Goal: Information Seeking & Learning: Learn about a topic

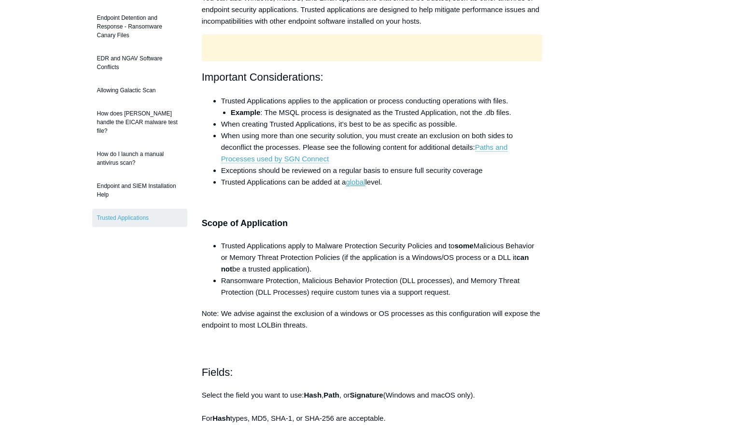
scroll to position [290, 0]
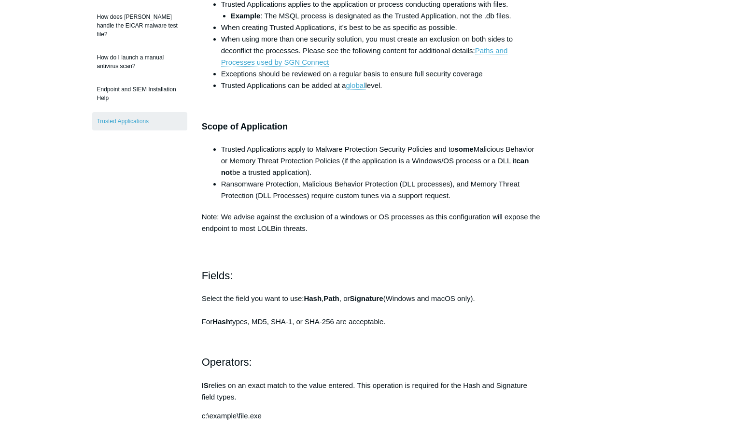
drag, startPoint x: 280, startPoint y: 227, endPoint x: 259, endPoint y: 228, distance: 20.8
click at [263, 228] on p "Note: We advise against the exclusion of a windows or OS processes as this conf…" at bounding box center [372, 222] width 341 height 23
drag, startPoint x: 259, startPoint y: 227, endPoint x: 280, endPoint y: 227, distance: 21.3
click at [280, 227] on p "Note: We advise against the exclusion of a windows or OS processes as this conf…" at bounding box center [372, 222] width 341 height 23
copy p "LOLBin"
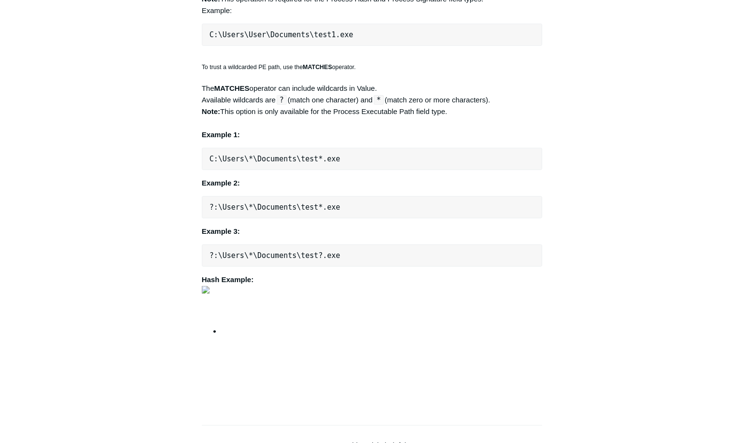
scroll to position [918, 0]
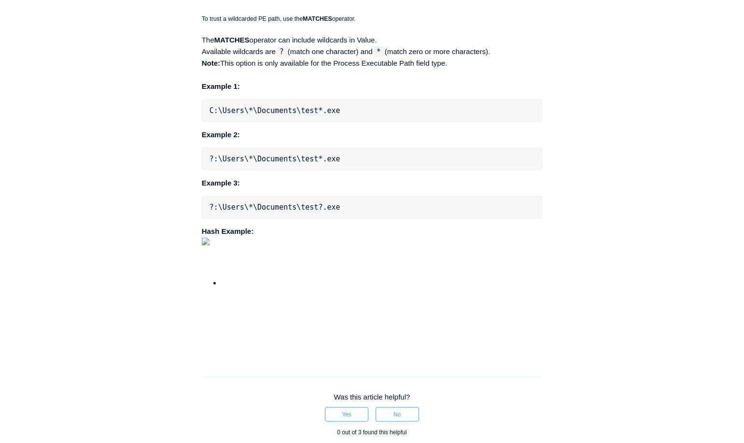
click at [210, 245] on img at bounding box center [206, 242] width 8 height 8
